Goal: Task Accomplishment & Management: Manage account settings

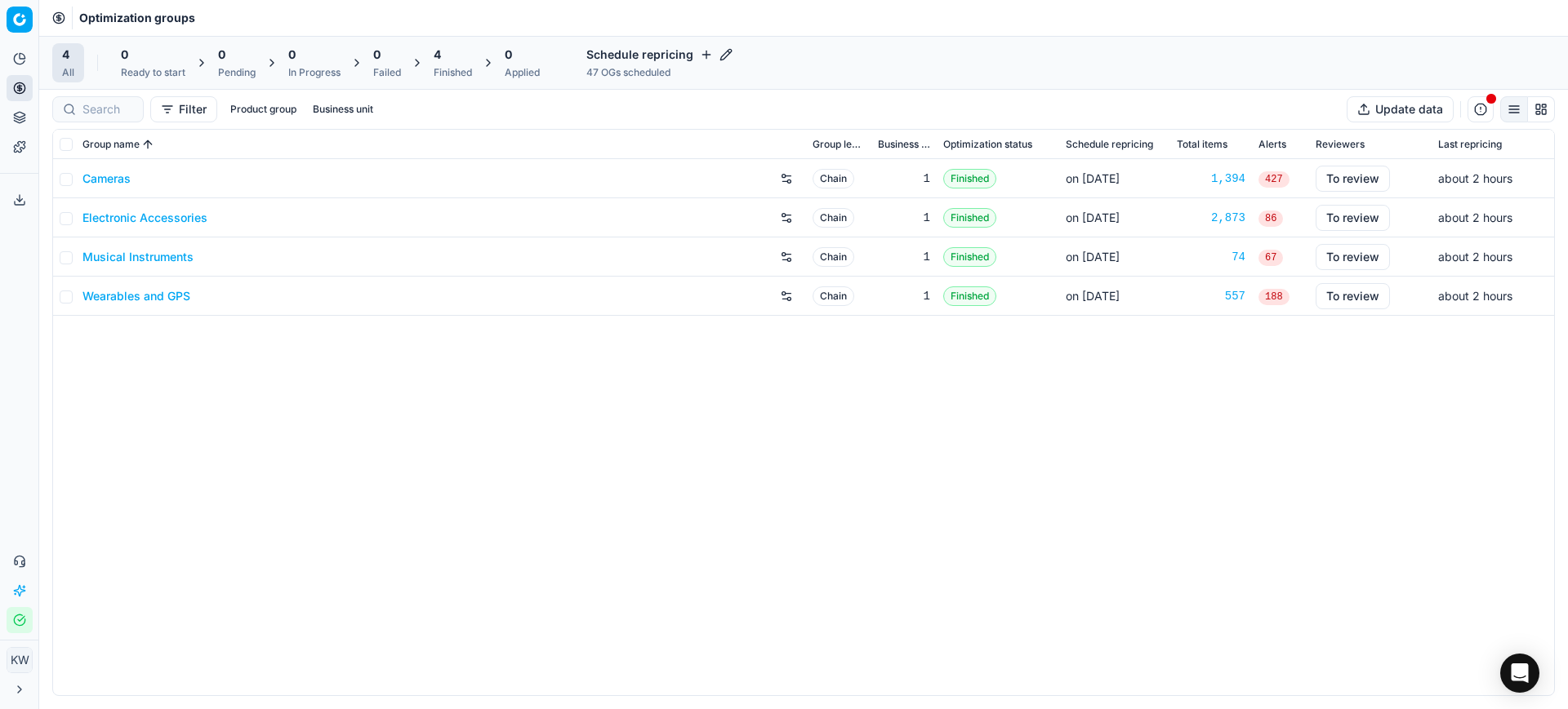
click at [114, 179] on link "Cameras" at bounding box center [106, 179] width 48 height 17
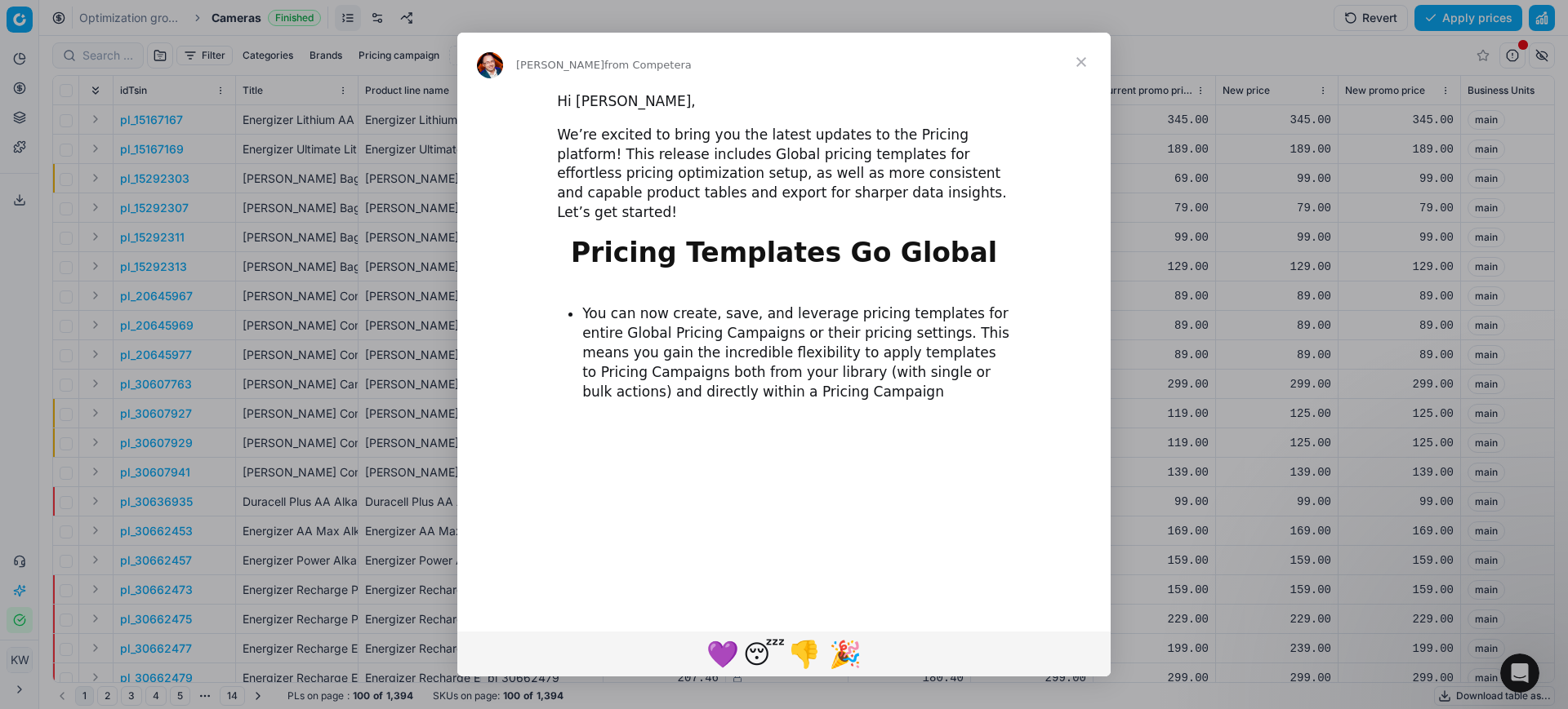
click at [1083, 61] on span "Close" at bounding box center [1081, 61] width 58 height 58
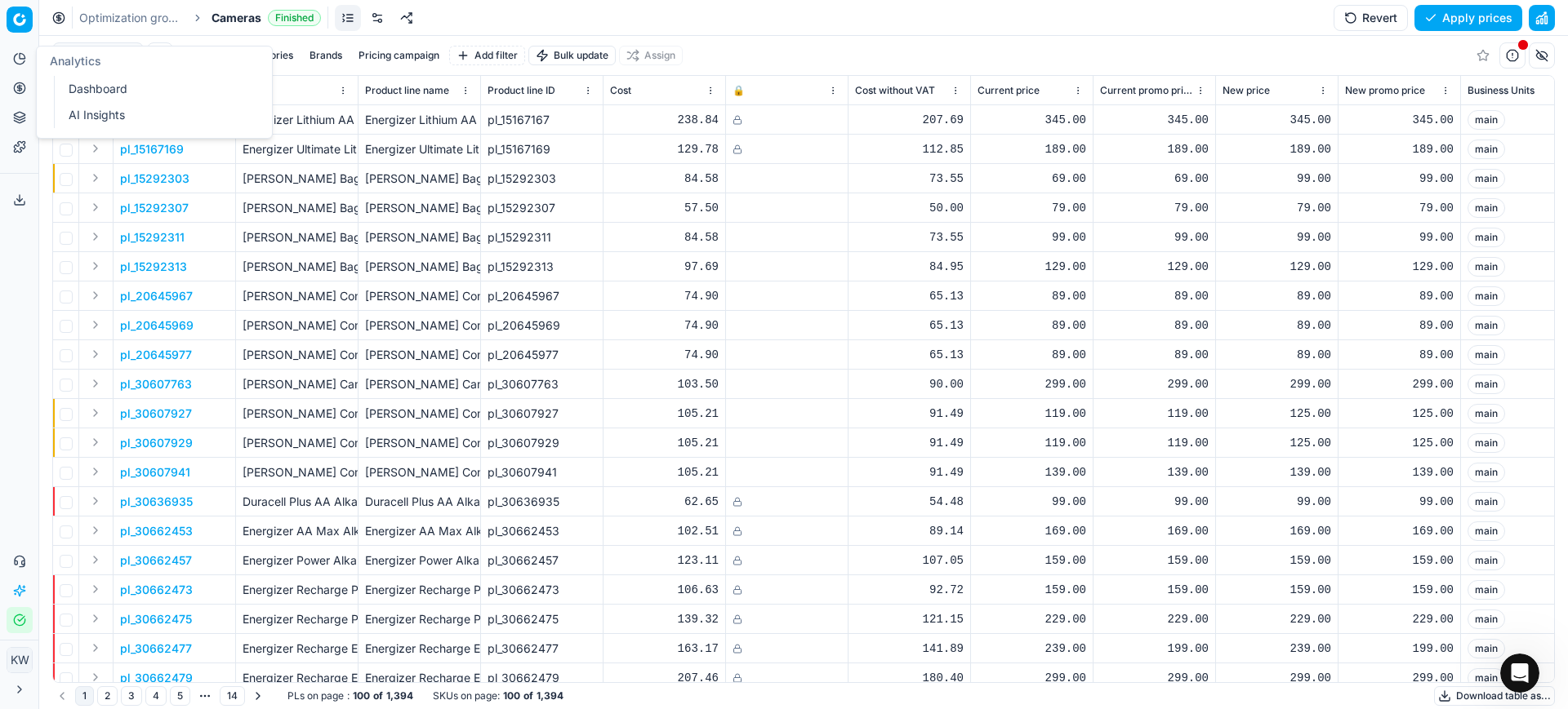
click at [17, 59] on icon at bounding box center [19, 58] width 13 height 13
click at [384, 13] on link at bounding box center [377, 18] width 26 height 26
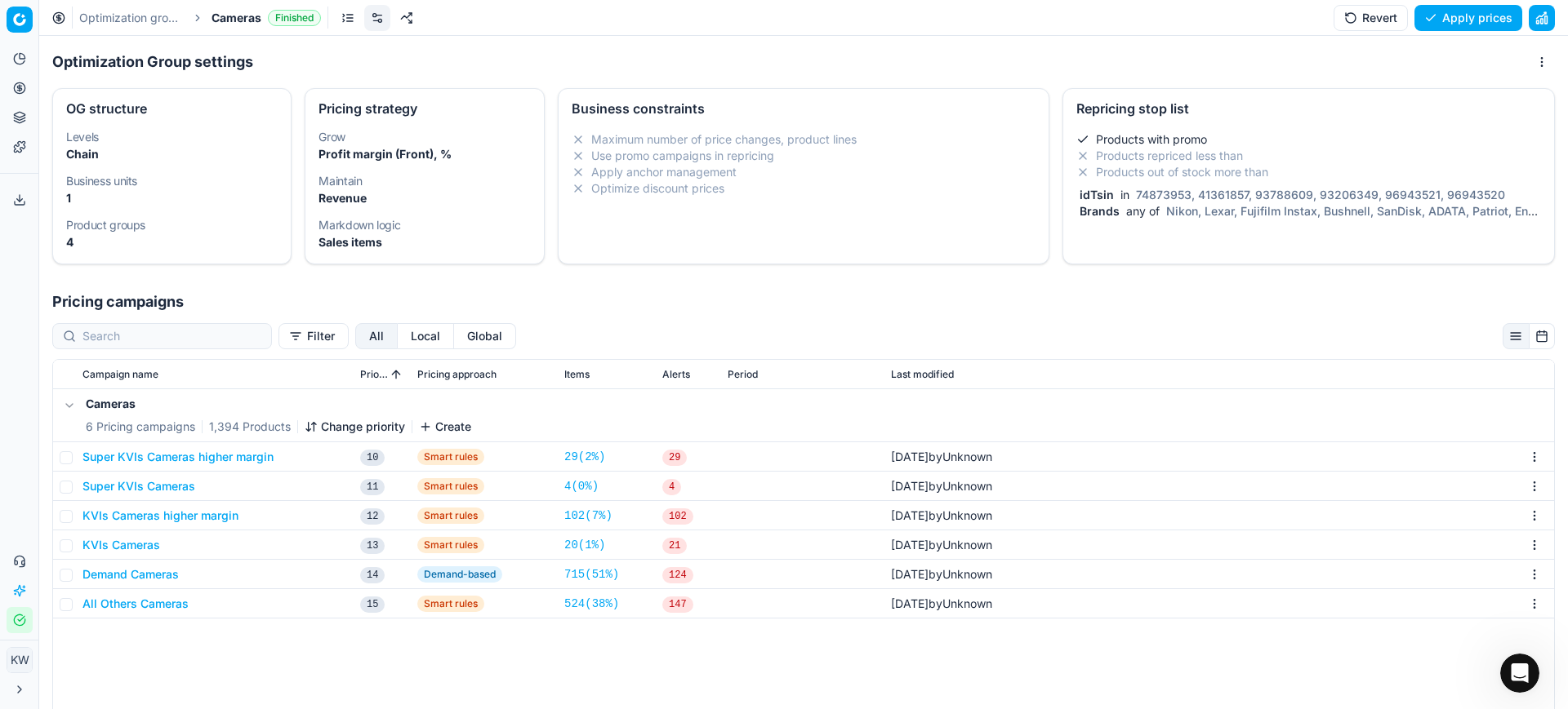
click at [1264, 115] on div "Repricing stop list" at bounding box center [1308, 106] width 491 height 36
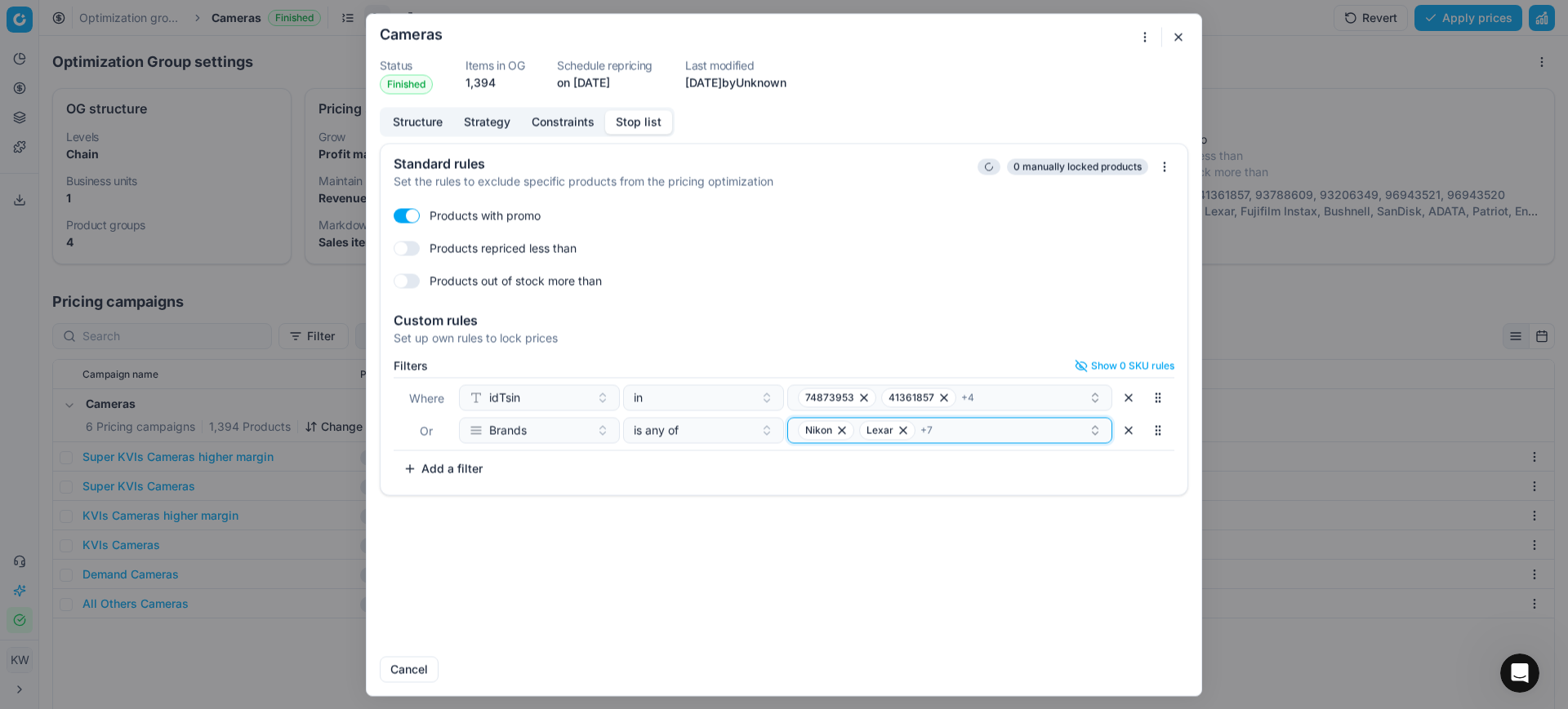
click at [1046, 422] on div "[PERSON_NAME] + 7" at bounding box center [943, 430] width 291 height 19
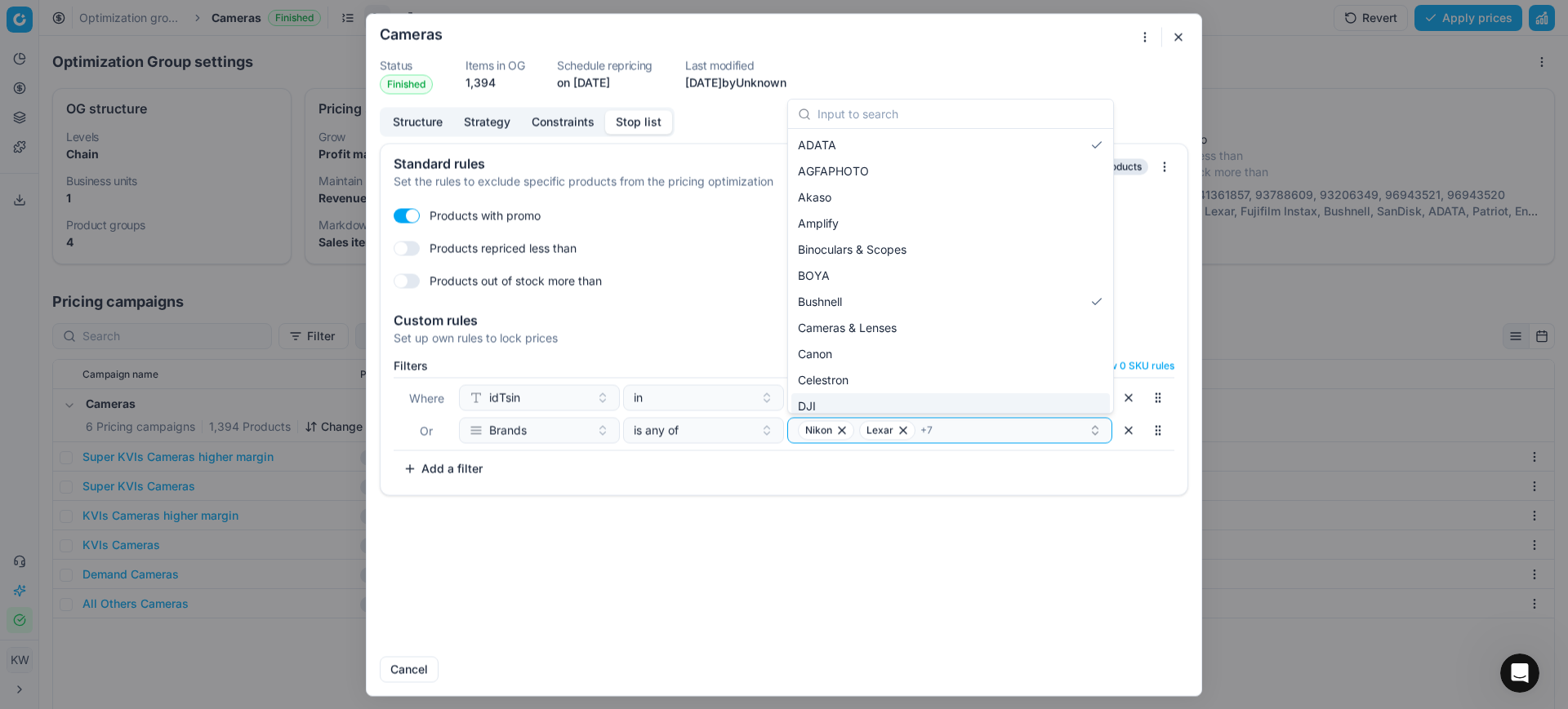
click at [933, 571] on div "Standard rules Set the rules to exclude specific products from the pricing opti…" at bounding box center [784, 393] width 835 height 500
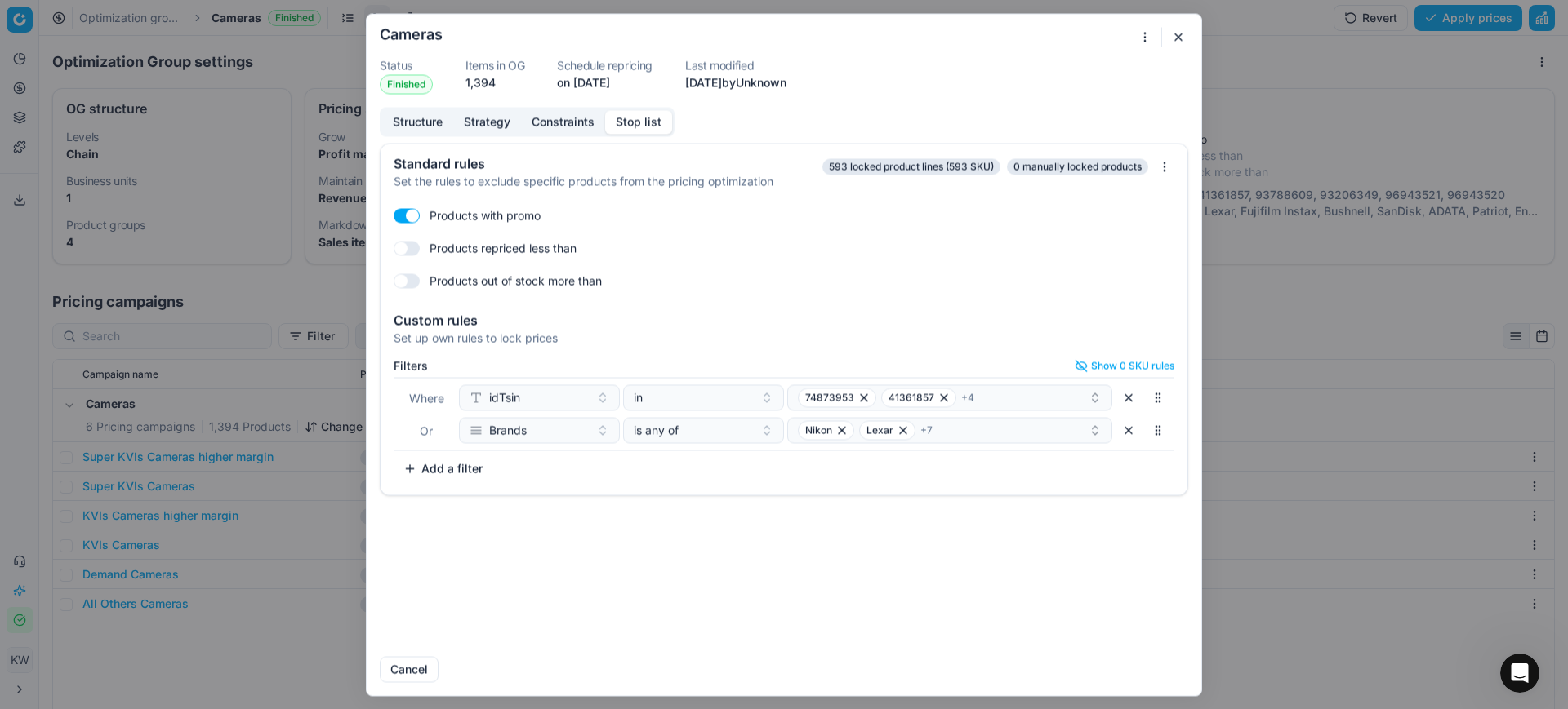
click at [154, 629] on div "Oprimization group is saving... Cameras Status Finished Items in OG 1,394 Sched…" at bounding box center [784, 354] width 1568 height 709
